Goal: Task Accomplishment & Management: Manage account settings

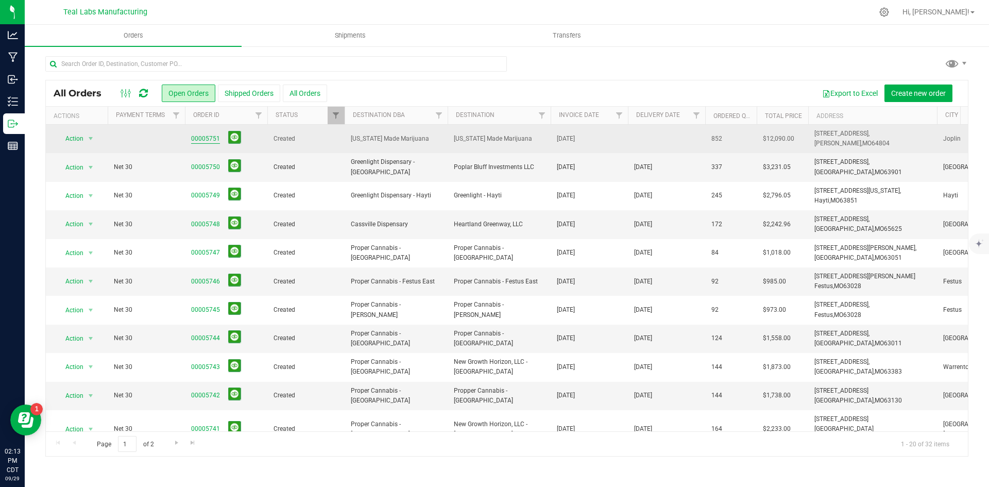
click at [199, 139] on link "00005751" at bounding box center [205, 139] width 29 height 10
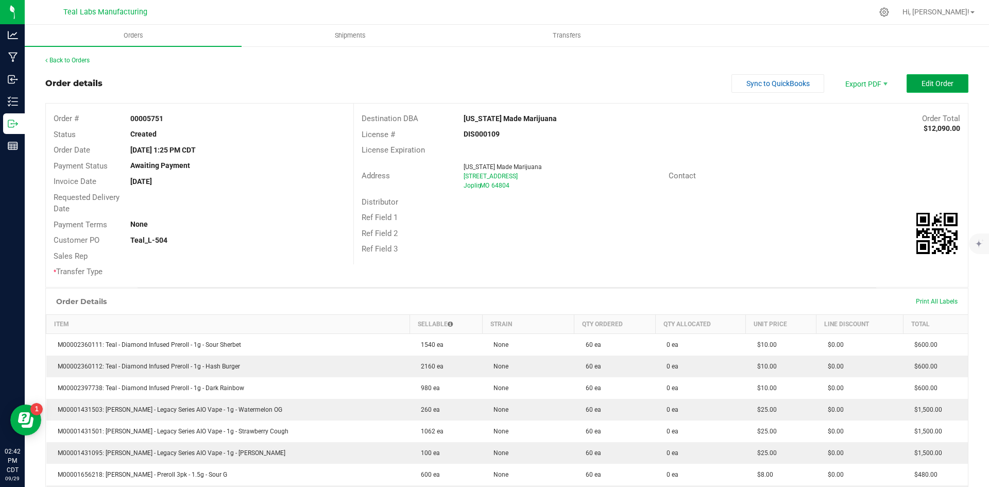
click at [946, 80] on button "Edit Order" at bounding box center [937, 83] width 62 height 19
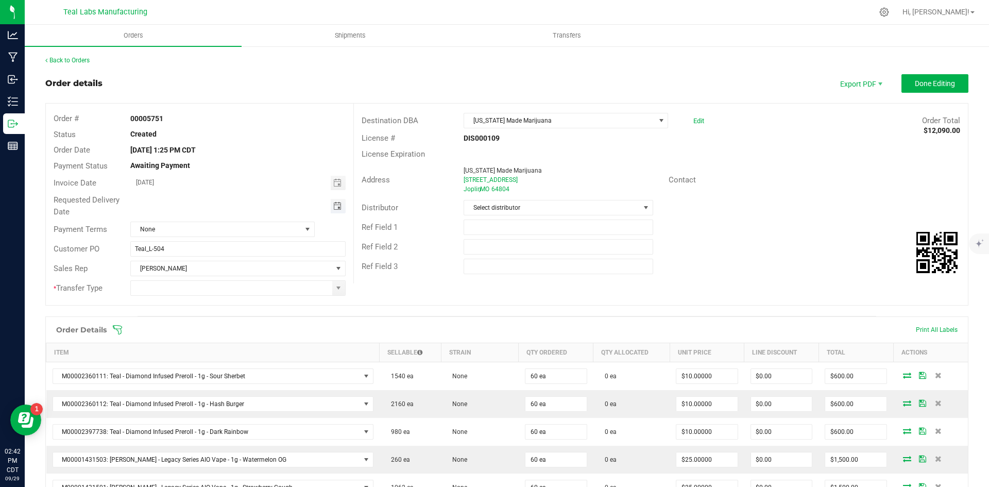
click at [339, 205] on span "Toggle calendar" at bounding box center [337, 206] width 8 height 8
click at [155, 300] on li "Oct" at bounding box center [145, 300] width 31 height 12
click at [226, 267] on span "8" at bounding box center [221, 275] width 15 height 16
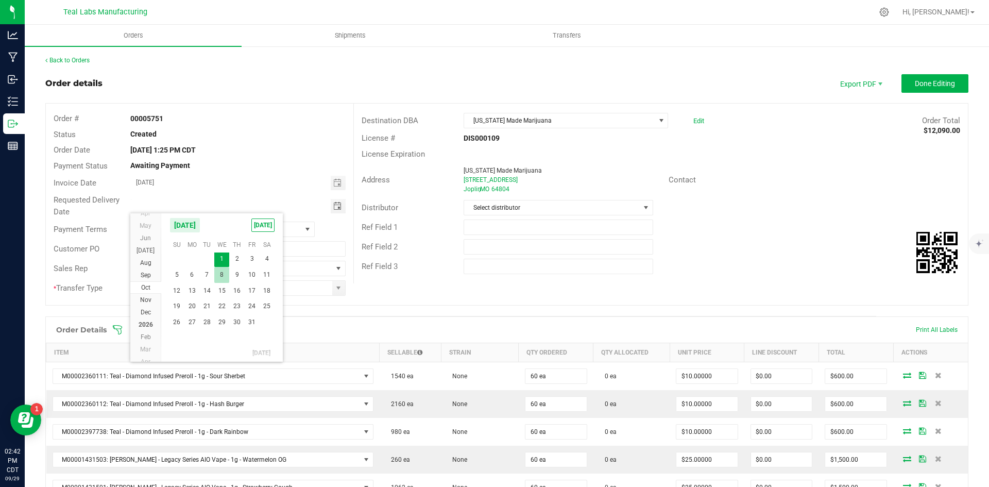
type input "10/08/2025"
click at [334, 288] on span at bounding box center [338, 288] width 8 height 8
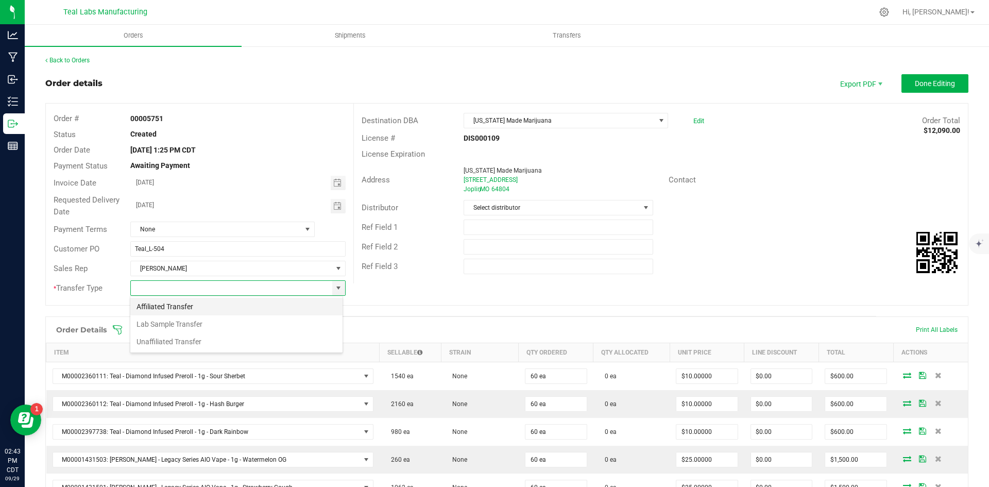
scroll to position [15, 213]
click at [207, 344] on li "Unaffiliated Transfer" at bounding box center [236, 342] width 212 height 18
type input "Unaffiliated Transfer"
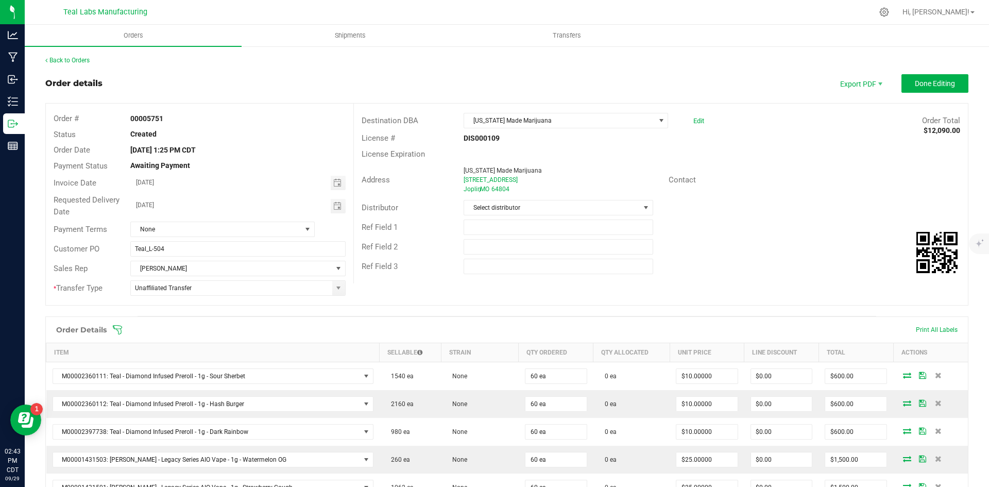
click at [723, 237] on div "Ref Field 2" at bounding box center [661, 247] width 614 height 20
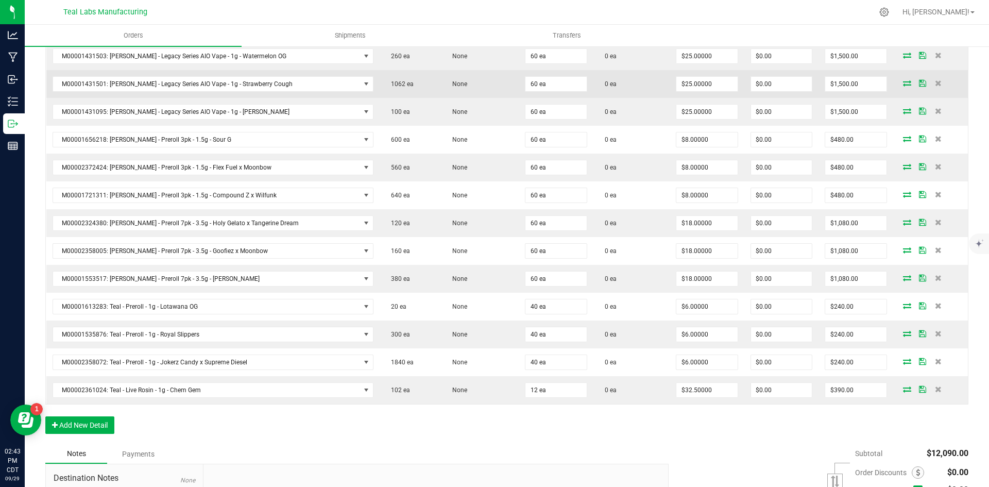
scroll to position [412, 0]
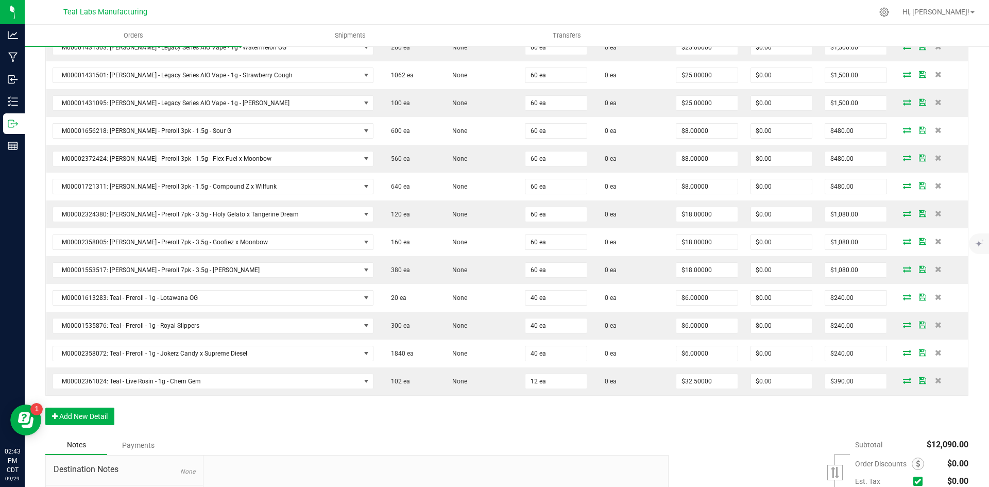
click at [310, 436] on div "Notes Payments" at bounding box center [352, 445] width 615 height 20
click at [104, 415] on button "Add New Detail" at bounding box center [79, 416] width 69 height 18
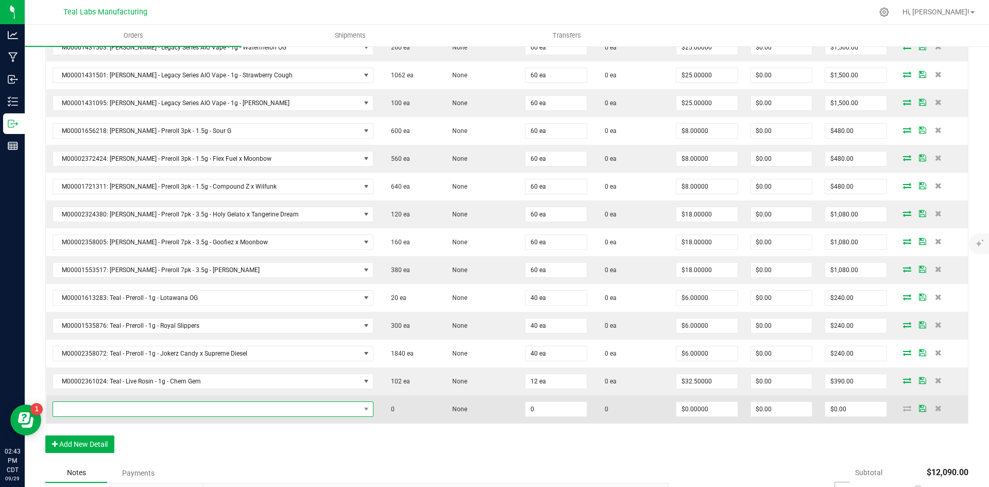
click at [184, 410] on span "NO DATA FOUND" at bounding box center [206, 409] width 307 height 14
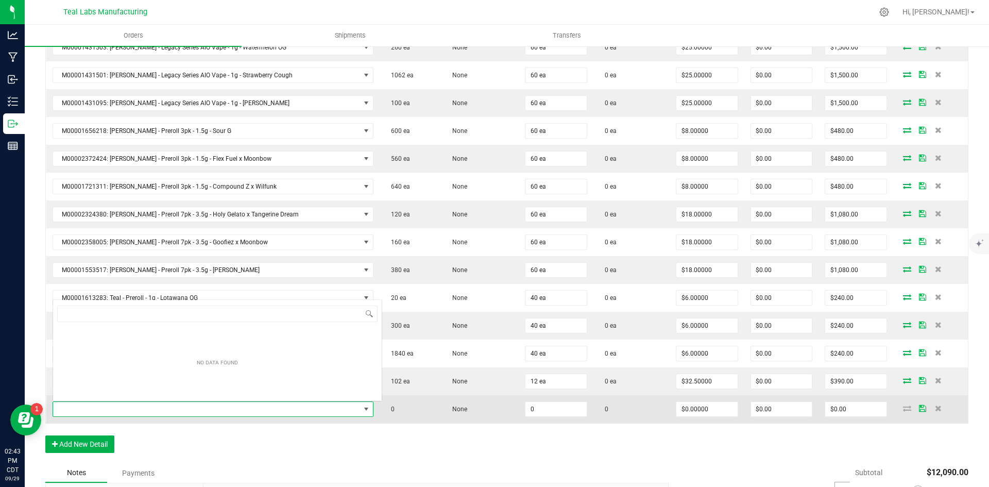
scroll to position [15, 289]
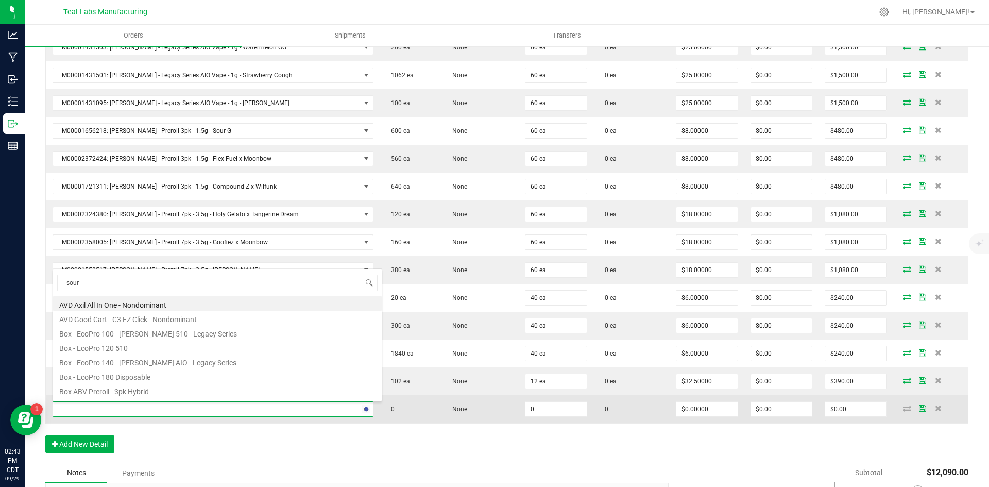
type input "sour l"
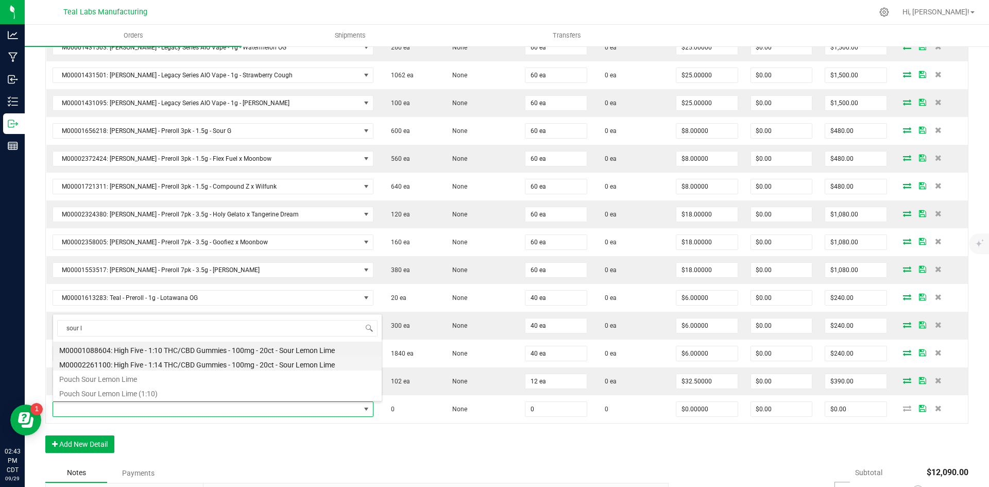
click at [206, 364] on li "M00002261100: High Five - 1:14 THC/CBD Gummies - 100mg - 20ct - Sour Lemon Lime" at bounding box center [217, 363] width 329 height 14
type input "0 ea"
type input "$9.00000"
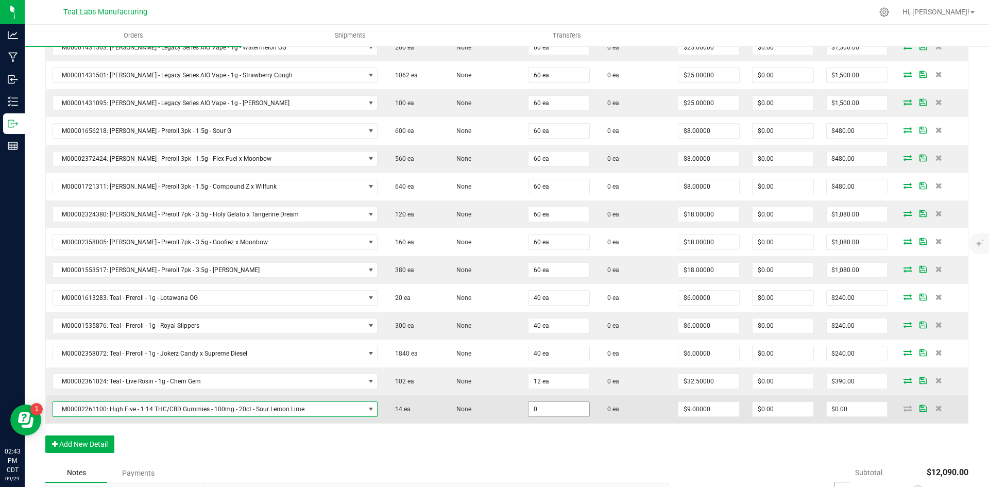
click at [559, 416] on input "0" at bounding box center [558, 409] width 61 height 14
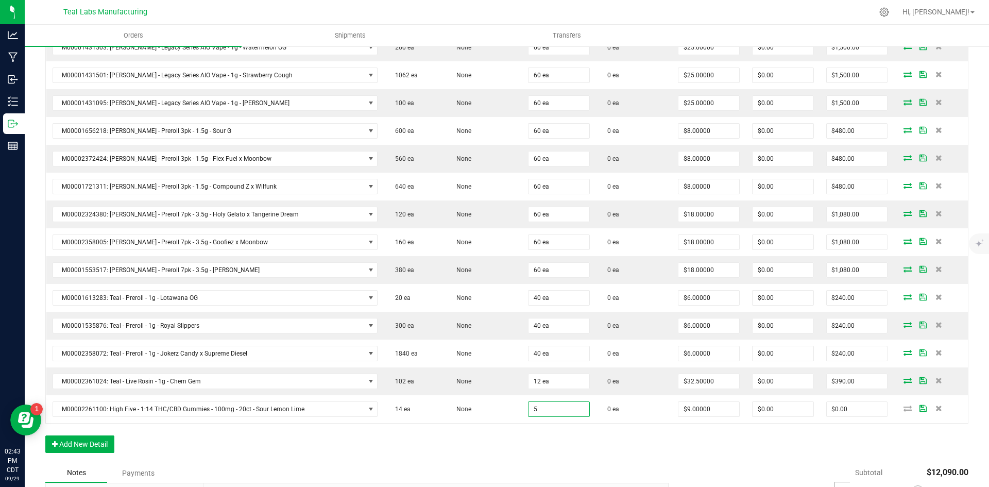
type input "5 ea"
type input "$45.00"
click at [715, 443] on div "Order Details Print All Labels Item Sellable Strain Qty Ordered Qty Allocated U…" at bounding box center [506, 183] width 923 height 559
click at [847, 402] on input "45" at bounding box center [857, 409] width 61 height 14
click at [845, 438] on div "Order Details Print All Labels Item Sellable Strain Qty Ordered Qty Allocated U…" at bounding box center [506, 183] width 923 height 559
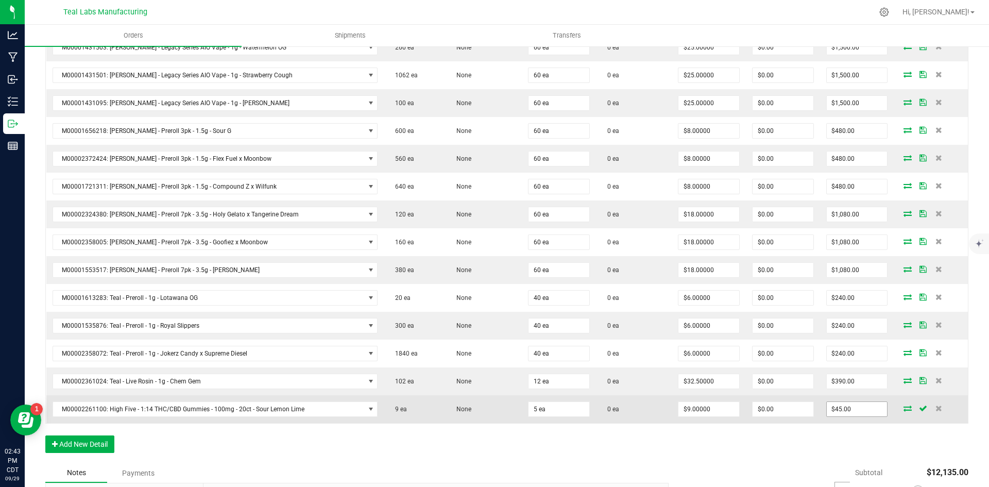
type input "45"
click at [845, 410] on input "45" at bounding box center [857, 409] width 61 height 14
click at [840, 413] on input "45" at bounding box center [857, 409] width 61 height 14
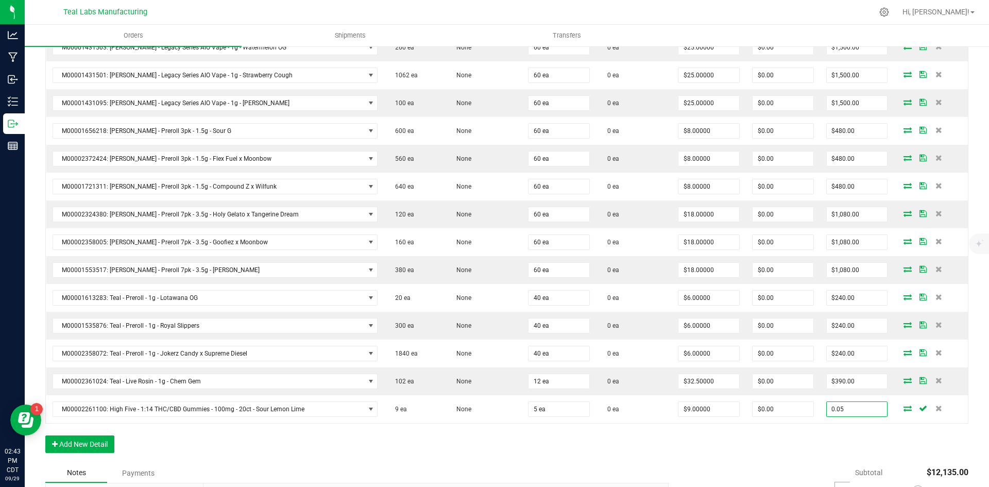
type input "0.05"
type input "$0.01000"
type input "$0.05"
click at [708, 448] on div "Order Details Print All Labels Item Sellable Strain Qty Ordered Qty Allocated U…" at bounding box center [506, 183] width 923 height 559
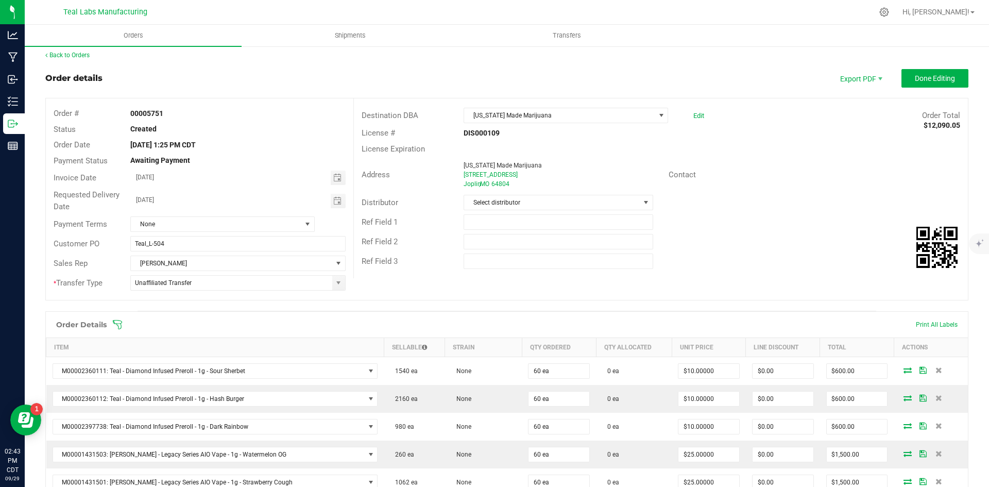
scroll to position [0, 0]
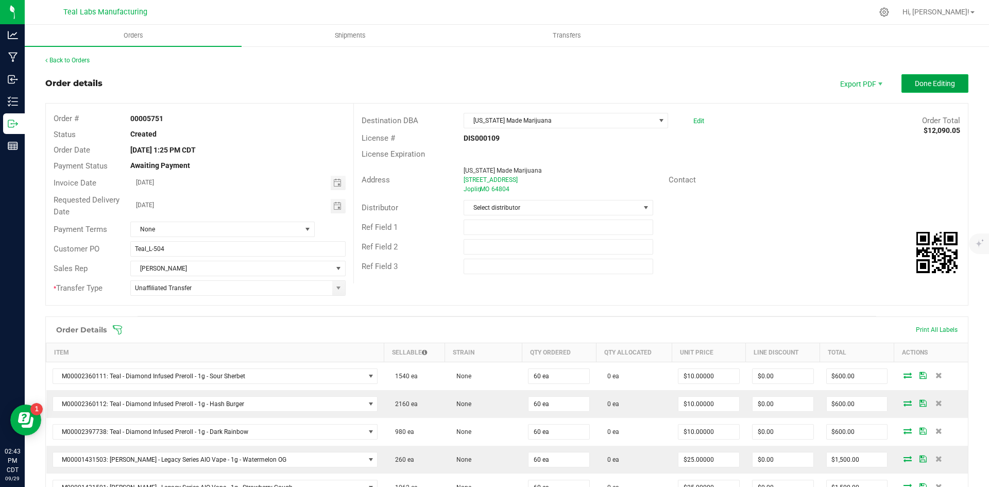
click at [917, 85] on span "Done Editing" at bounding box center [935, 83] width 40 height 8
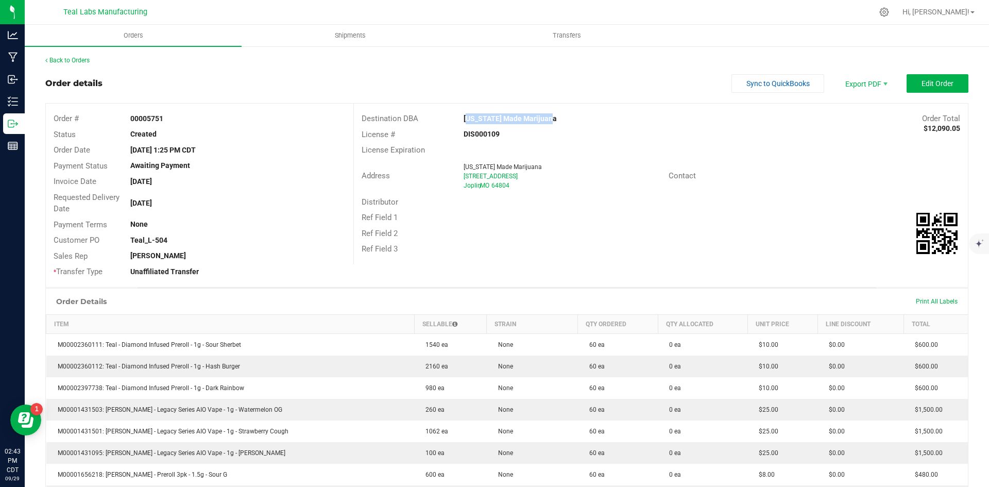
drag, startPoint x: 550, startPoint y: 115, endPoint x: 452, endPoint y: 118, distance: 97.4
click at [456, 118] on div "Missouri Made Marijuana" at bounding box center [584, 118] width 256 height 11
drag, startPoint x: 545, startPoint y: 124, endPoint x: 456, endPoint y: 117, distance: 89.9
click at [456, 117] on div "Destination DBA Missouri Made Marijuana Order Total $12,090.05" at bounding box center [661, 119] width 614 height 16
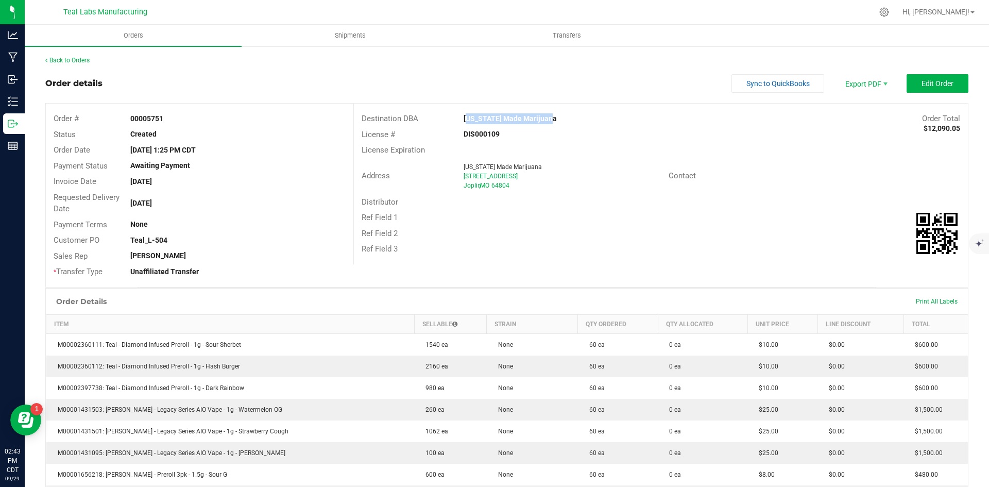
copy strong "Missouri Made Marijuana"
click at [859, 116] on span "Invoice PDF" at bounding box center [859, 115] width 64 height 15
click at [746, 81] on span "Sync to QuickBooks" at bounding box center [777, 83] width 63 height 8
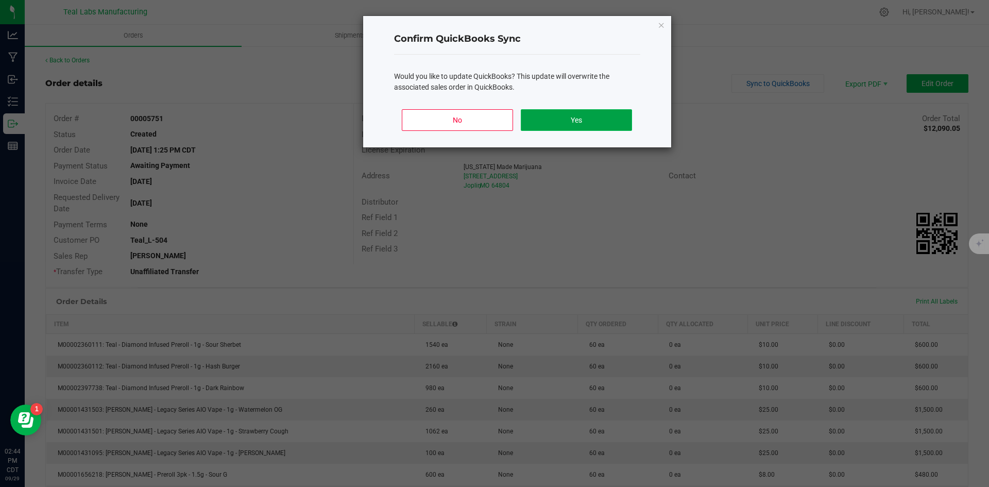
click at [608, 114] on button "Yes" at bounding box center [576, 120] width 111 height 22
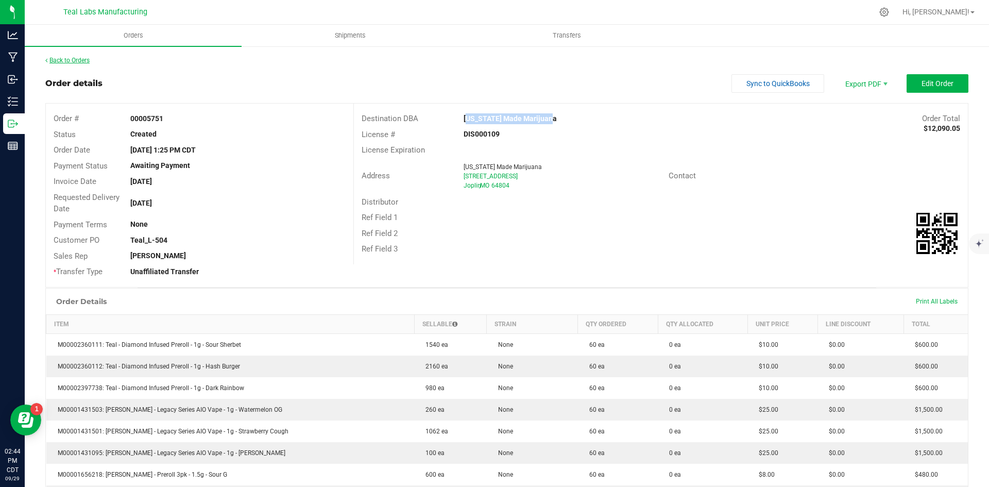
click at [86, 58] on link "Back to Orders" at bounding box center [67, 60] width 44 height 7
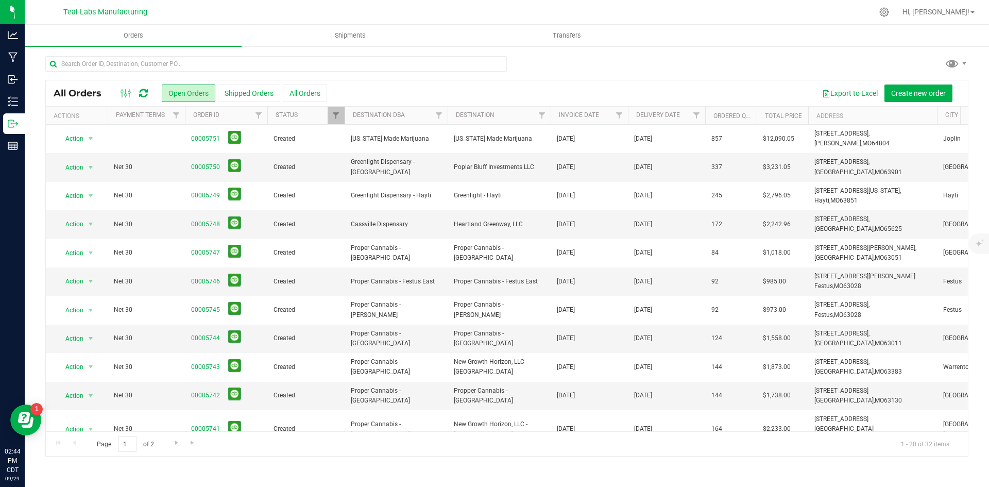
click at [630, 61] on div at bounding box center [506, 68] width 923 height 24
click at [628, 62] on div at bounding box center [506, 68] width 923 height 24
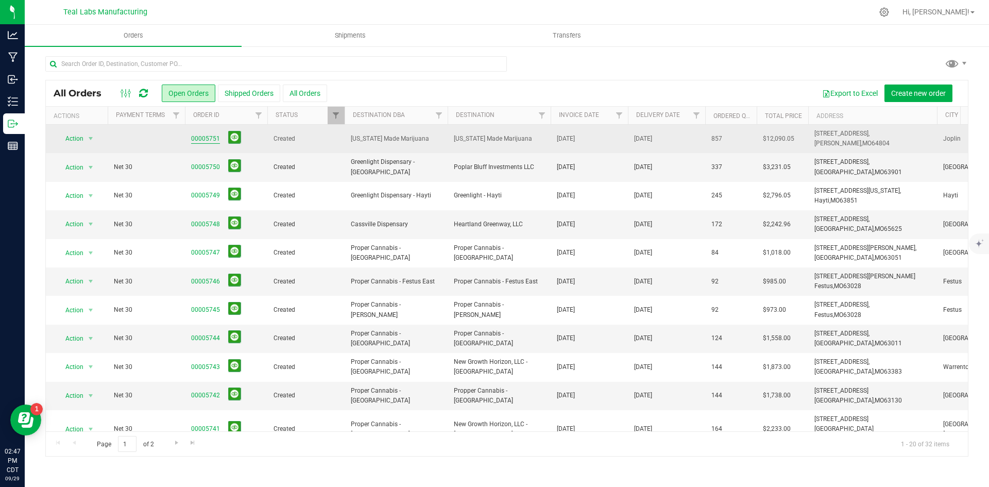
click at [212, 140] on link "00005751" at bounding box center [205, 139] width 29 height 10
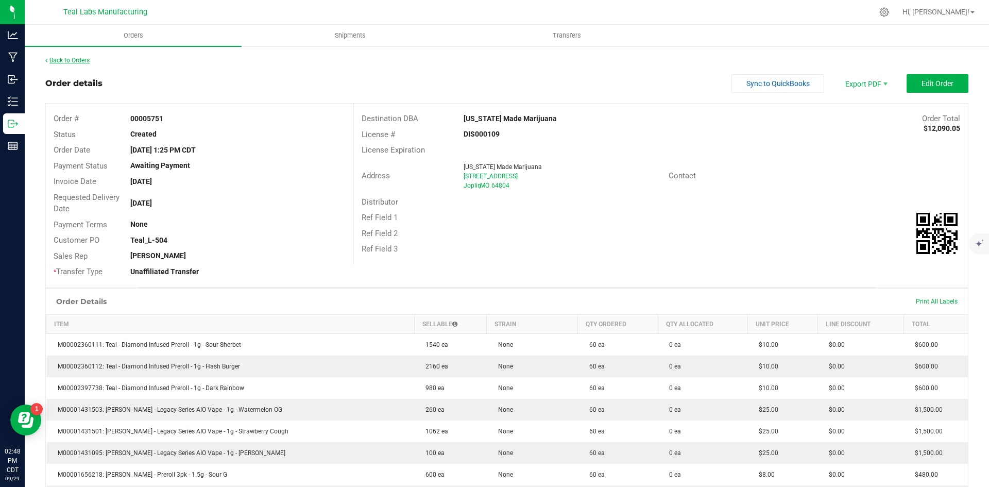
click at [88, 58] on link "Back to Orders" at bounding box center [67, 60] width 44 height 7
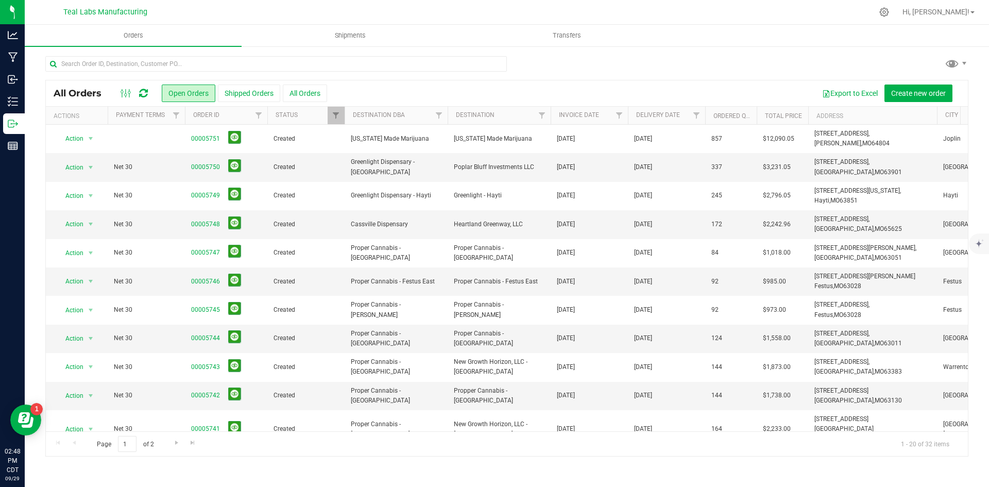
click at [779, 55] on div "All Orders Open Orders Shipped Orders All Orders Export to Excel Create new ord…" at bounding box center [507, 255] width 964 height 421
click at [614, 66] on div at bounding box center [506, 68] width 923 height 24
